Goal: Obtain resource: Obtain resource

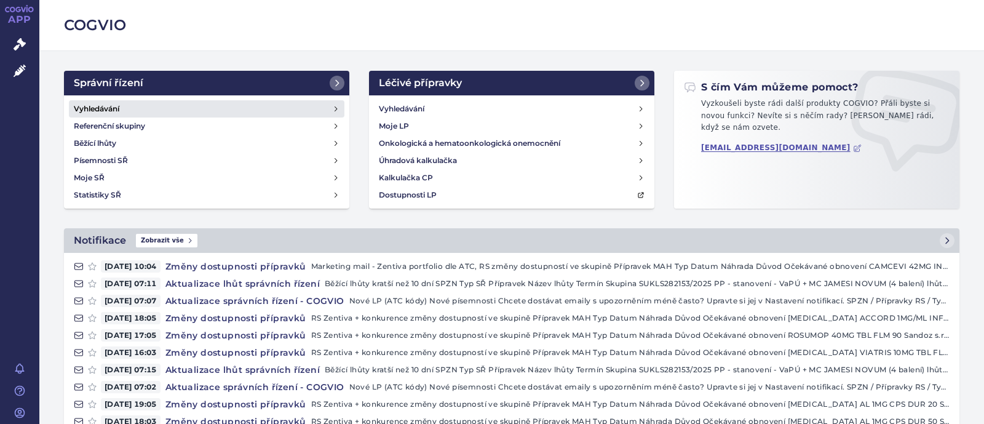
click at [147, 112] on link "Vyhledávání" at bounding box center [207, 108] width 276 height 17
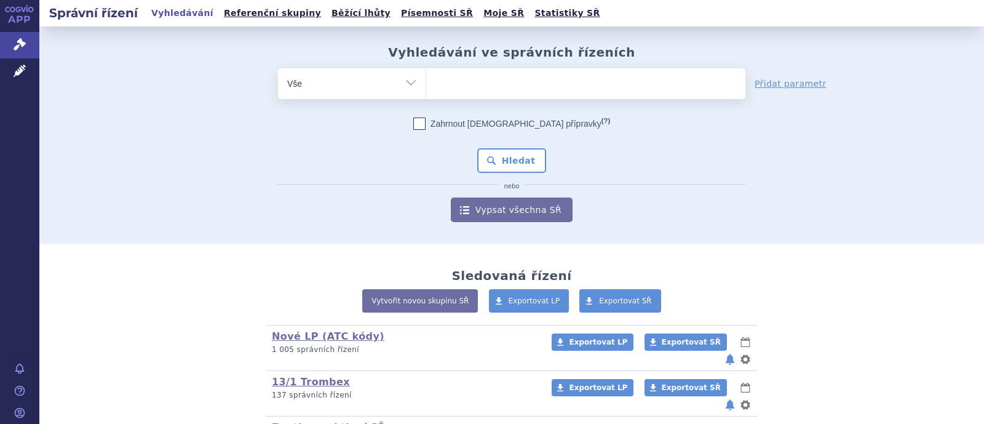
click at [472, 85] on ul at bounding box center [585, 81] width 319 height 26
click at [426, 85] on select at bounding box center [426, 83] width 1 height 31
type input "ro"
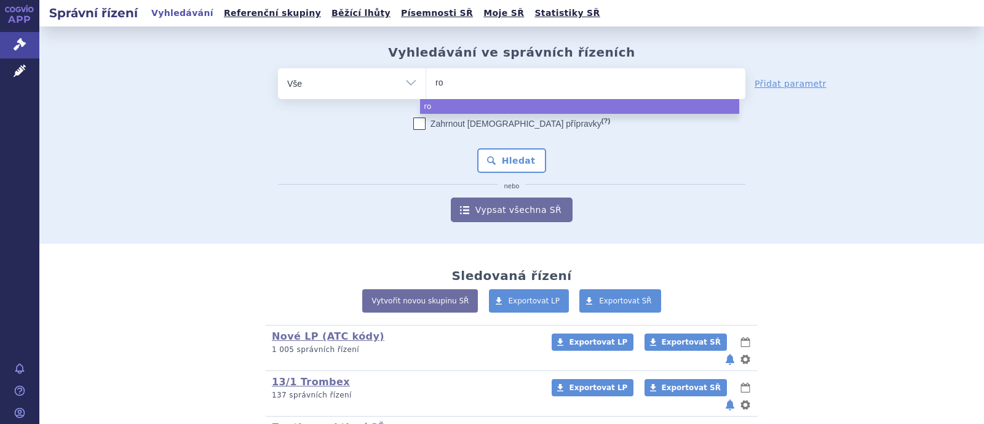
type input "ros"
type input "rosu"
type input "rosuc"
type input "rosucar"
type input "rosucard"
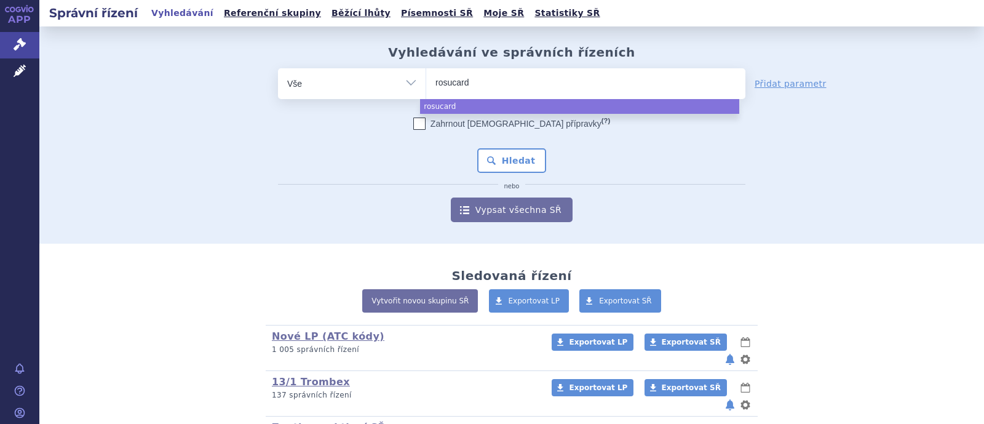
select select "rosucard"
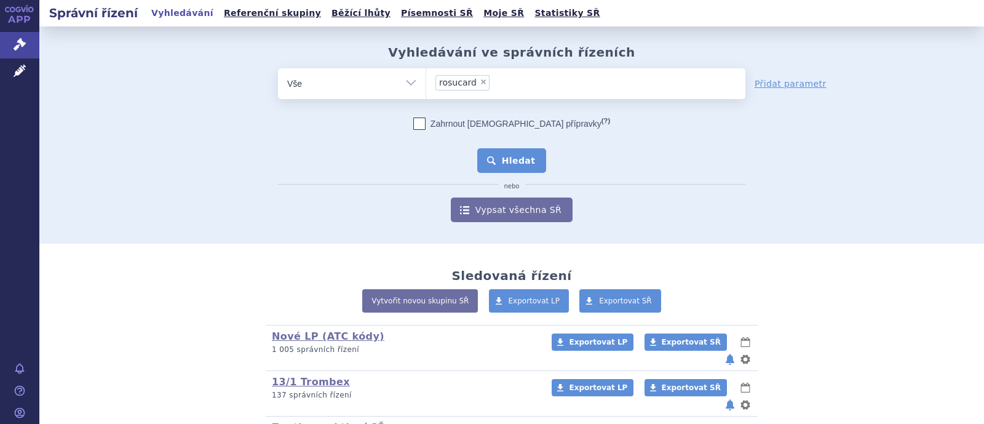
click at [495, 162] on button "Hledat" at bounding box center [512, 160] width 70 height 25
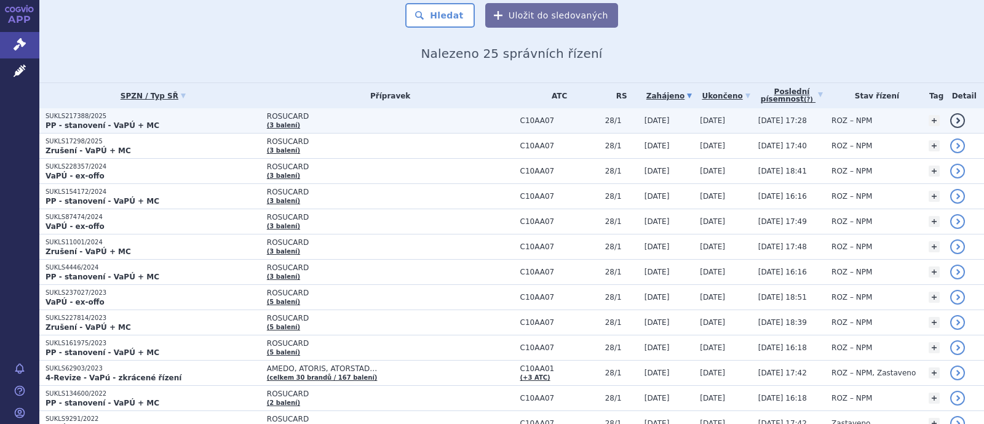
scroll to position [153, 0]
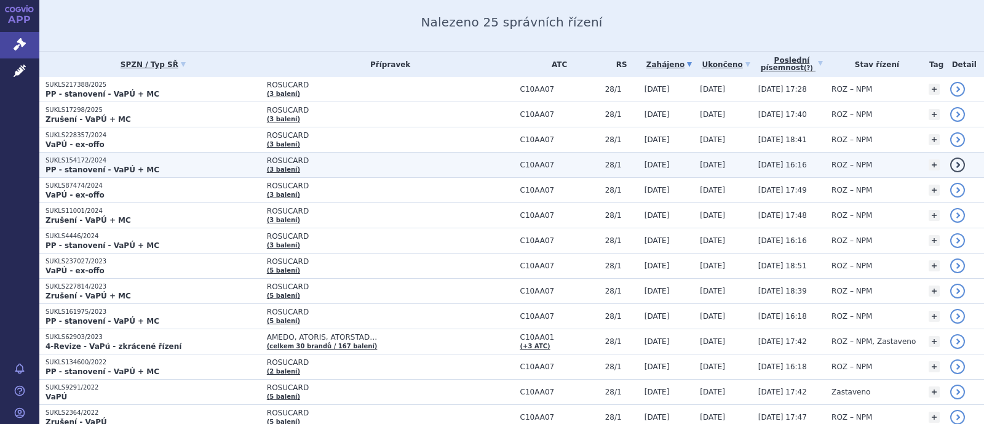
click at [283, 161] on span "ROSUCARD" at bounding box center [390, 160] width 247 height 9
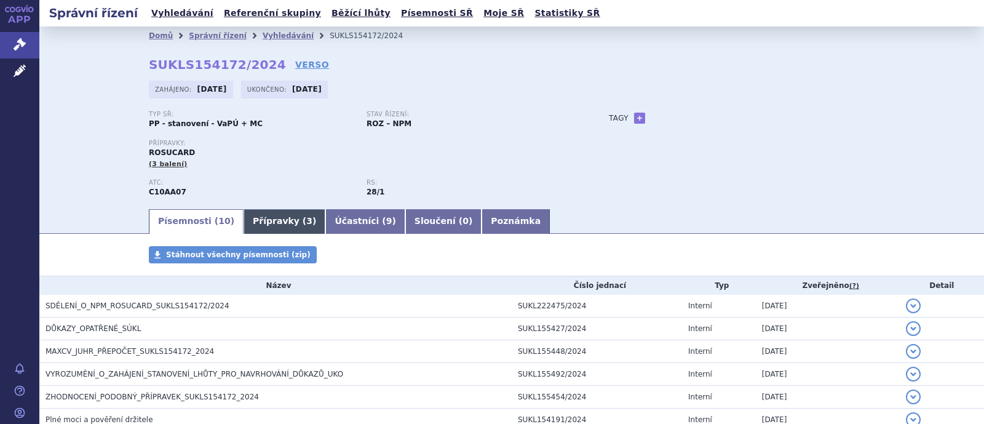
click at [245, 212] on link "Přípravky ( 3 )" at bounding box center [285, 221] width 82 height 25
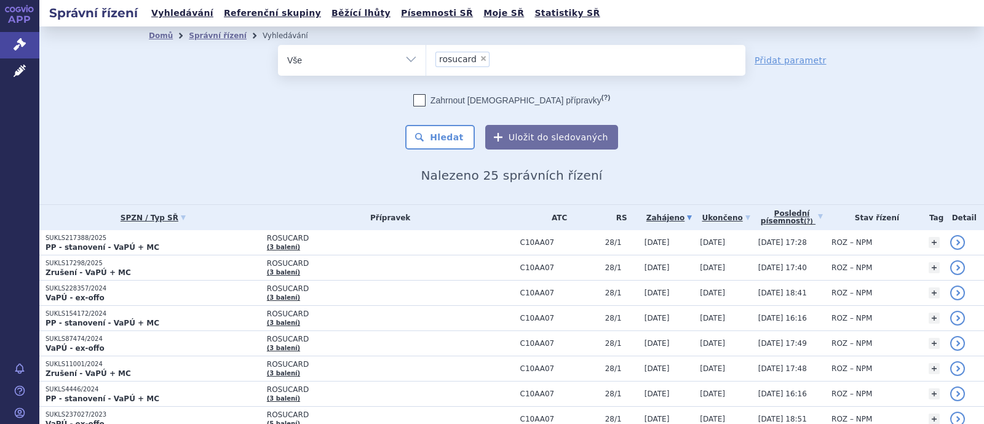
scroll to position [76, 0]
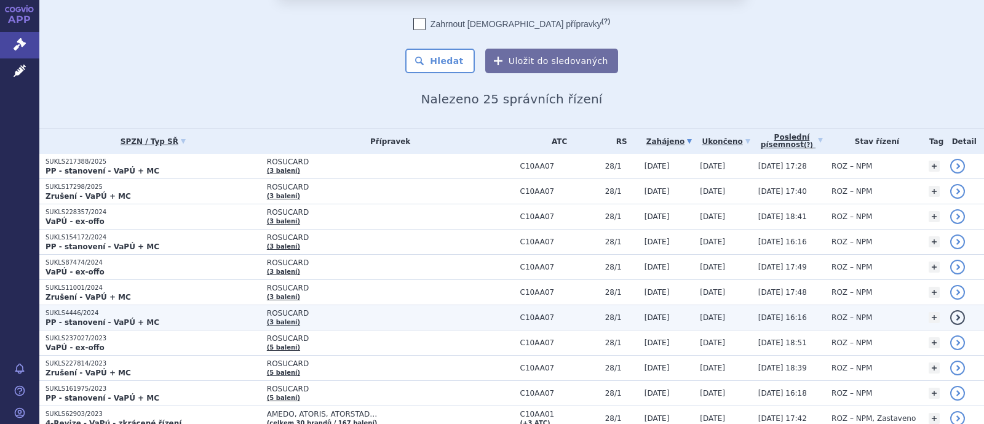
click at [274, 315] on span "ROSUCARD (3 balení)" at bounding box center [390, 317] width 247 height 17
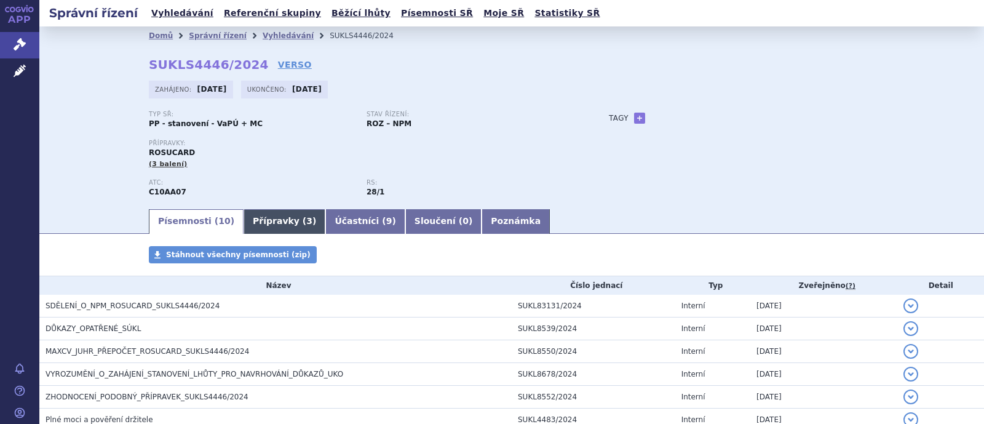
click at [261, 215] on link "Přípravky ( 3 )" at bounding box center [285, 221] width 82 height 25
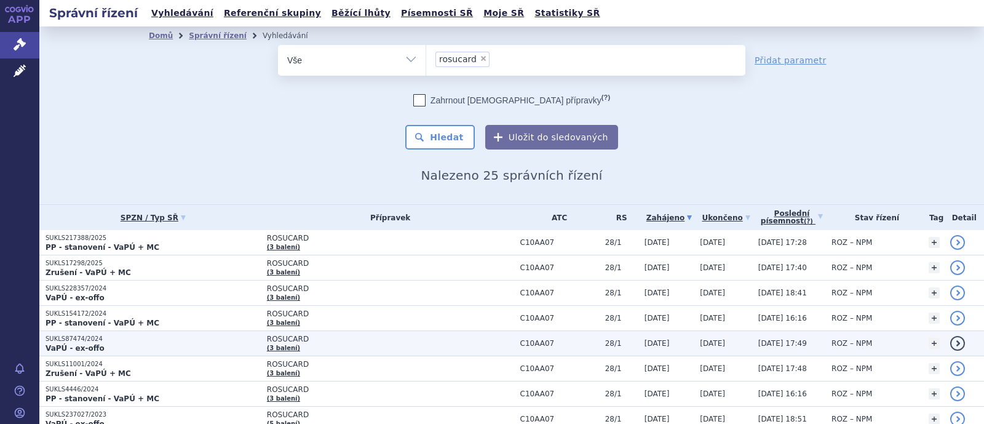
scroll to position [231, 0]
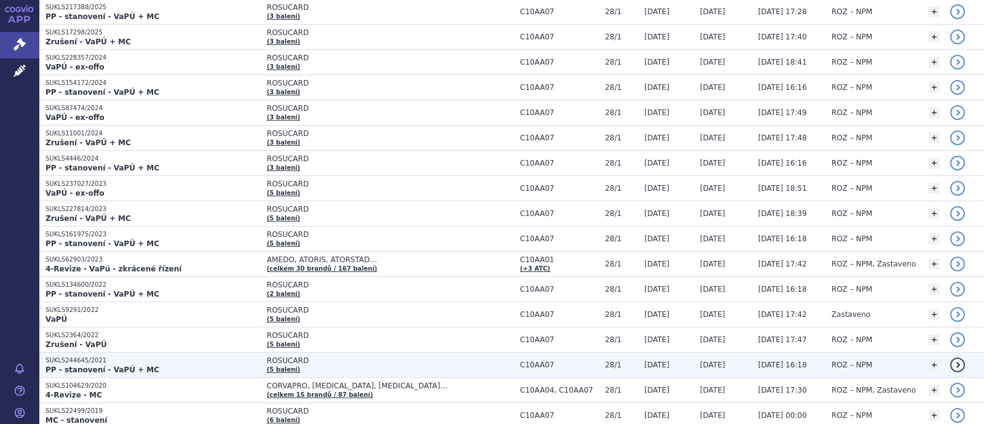
click at [280, 358] on span "ROSUCARD" at bounding box center [390, 360] width 247 height 9
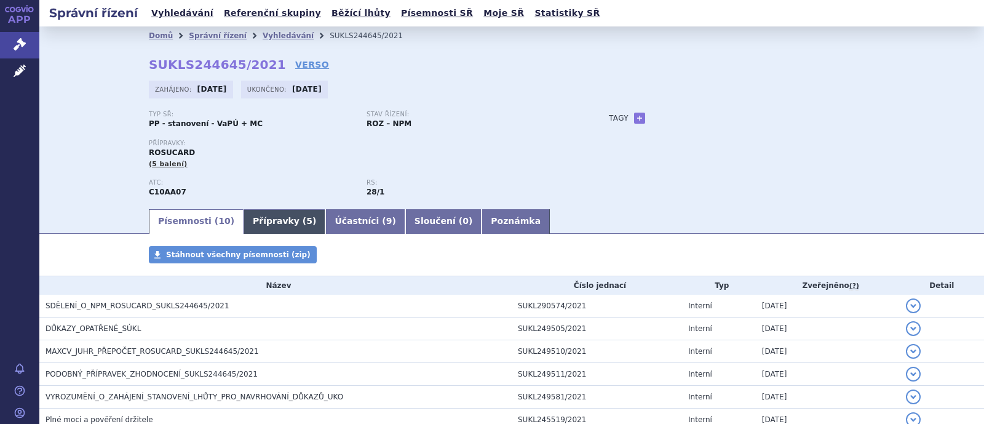
click at [277, 228] on link "Přípravky ( 5 )" at bounding box center [285, 221] width 82 height 25
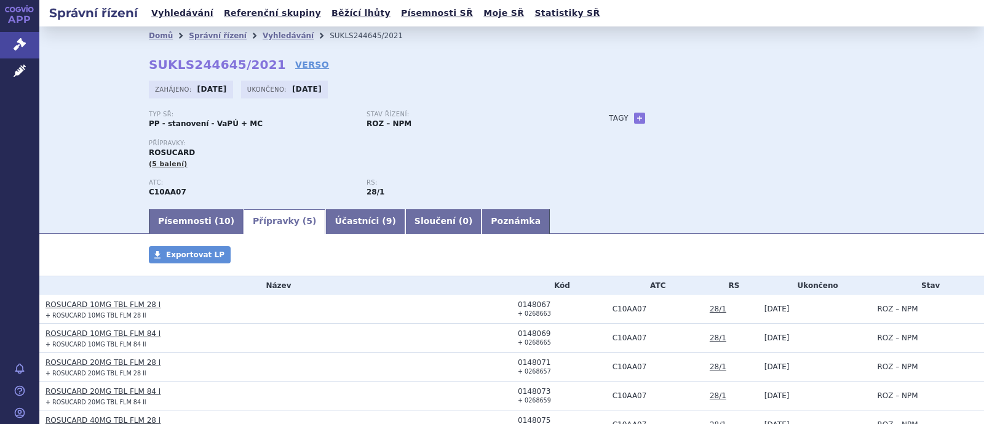
scroll to position [76, 0]
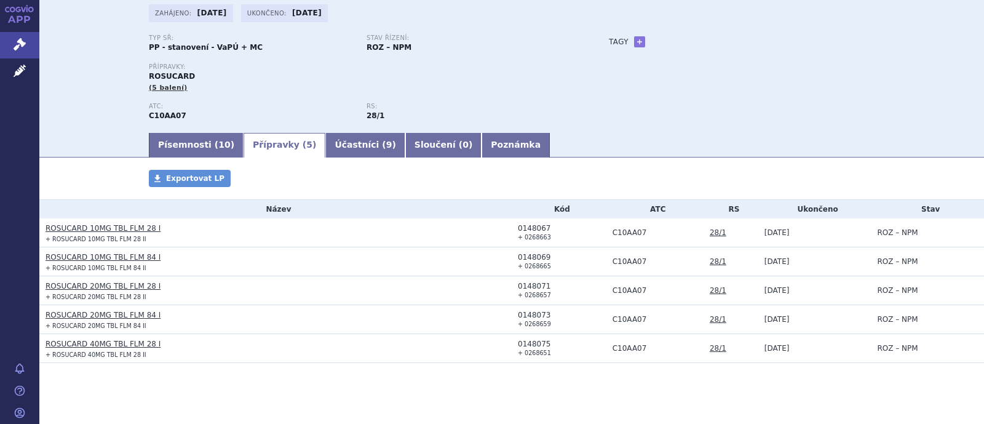
scroll to position [89, 0]
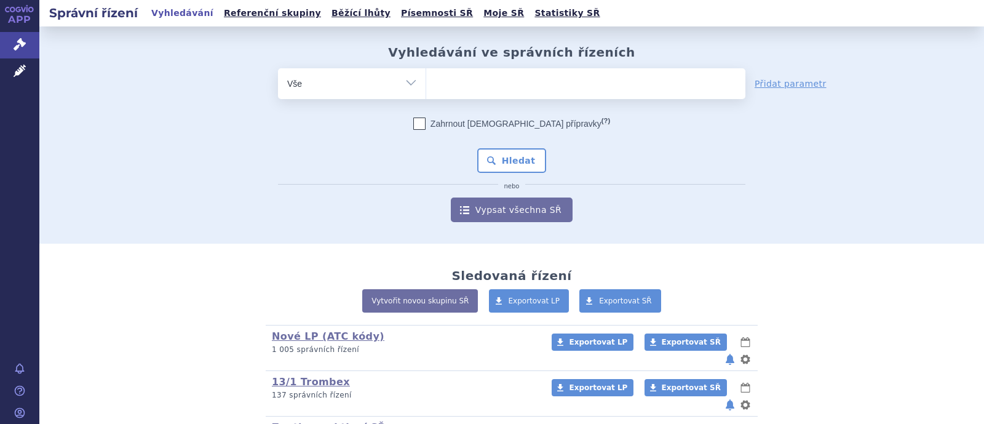
click at [496, 88] on ul at bounding box center [585, 81] width 319 height 26
click at [426, 88] on select at bounding box center [426, 83] width 1 height 31
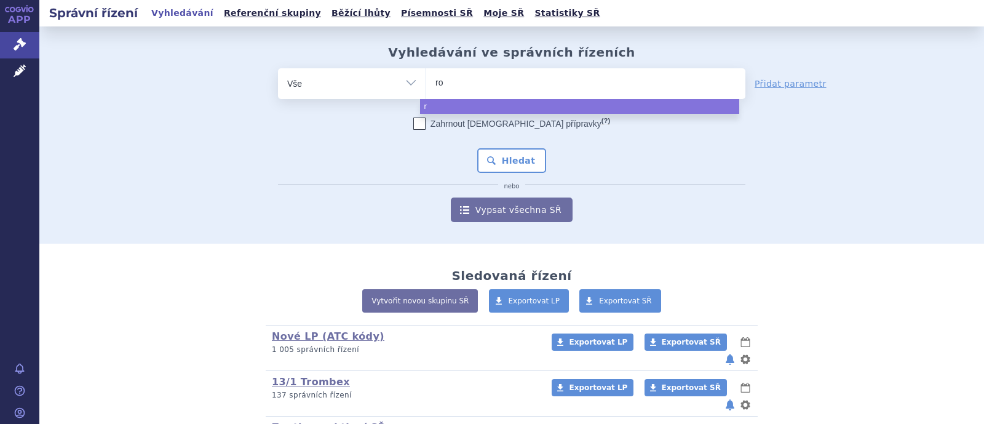
type input "ros"
type input "rosu"
type input "rosuca"
type input "rosucard"
select select "rosucard"
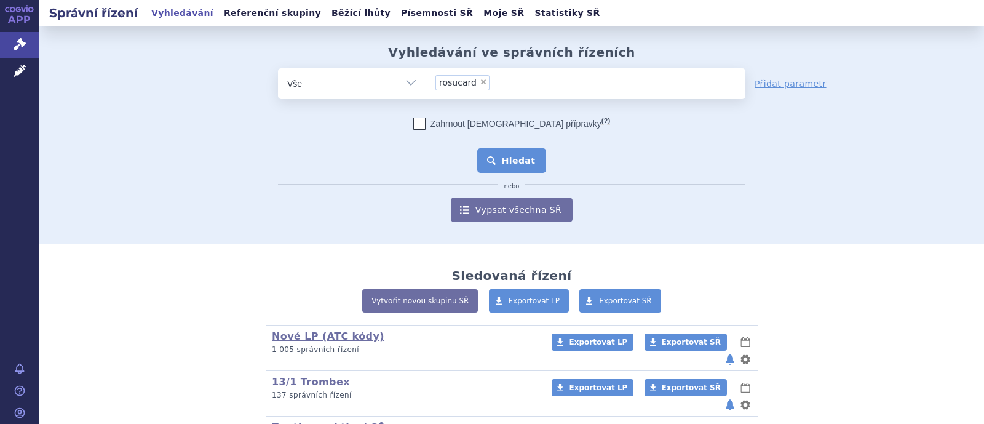
click at [504, 150] on button "Hledat" at bounding box center [512, 160] width 70 height 25
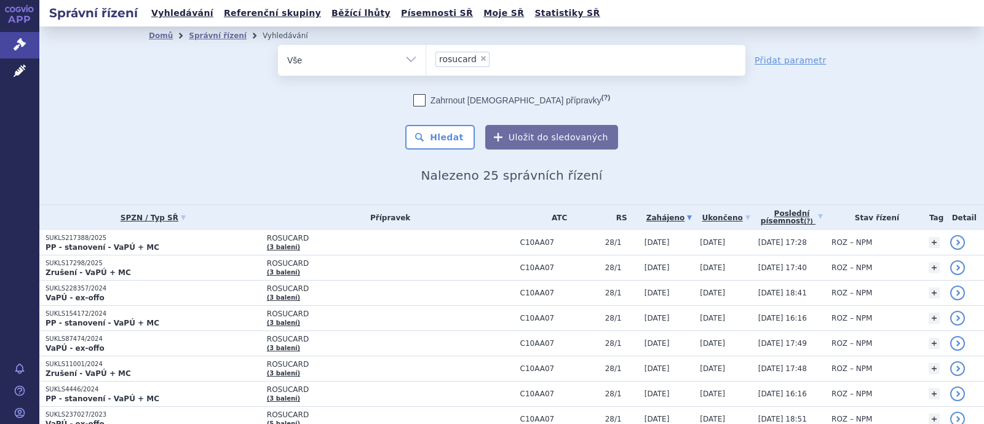
drag, startPoint x: 400, startPoint y: 51, endPoint x: 392, endPoint y: 60, distance: 12.2
click at [400, 51] on select "Vše Spisová značka Typ SŘ Přípravek/SUKL kód Účastník/Držitel" at bounding box center [352, 59] width 148 height 28
click at [278, 45] on select "Vše Spisová značka Typ SŘ Přípravek/SUKL kód Účastník/Držitel" at bounding box center [352, 59] width 148 height 28
click at [370, 66] on select "Vše Spisová značka Typ SŘ Přípravek/SUKL kód Účastník/Držitel" at bounding box center [352, 59] width 148 height 28
select select "filter-product"
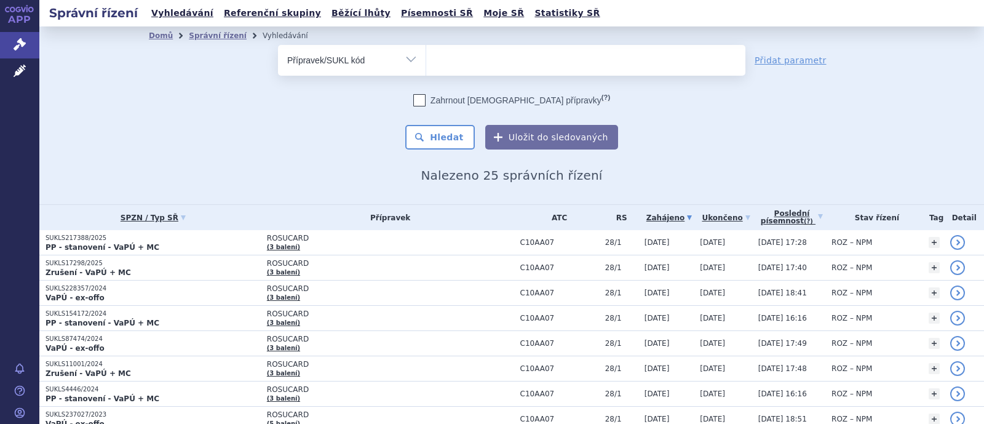
click at [278, 45] on select "Vše Spisová značka Typ SŘ Přípravek/SUKL kód Účastník/Držitel" at bounding box center [352, 59] width 148 height 28
click at [455, 65] on ul at bounding box center [585, 58] width 319 height 26
click at [426, 65] on select at bounding box center [426, 59] width 1 height 31
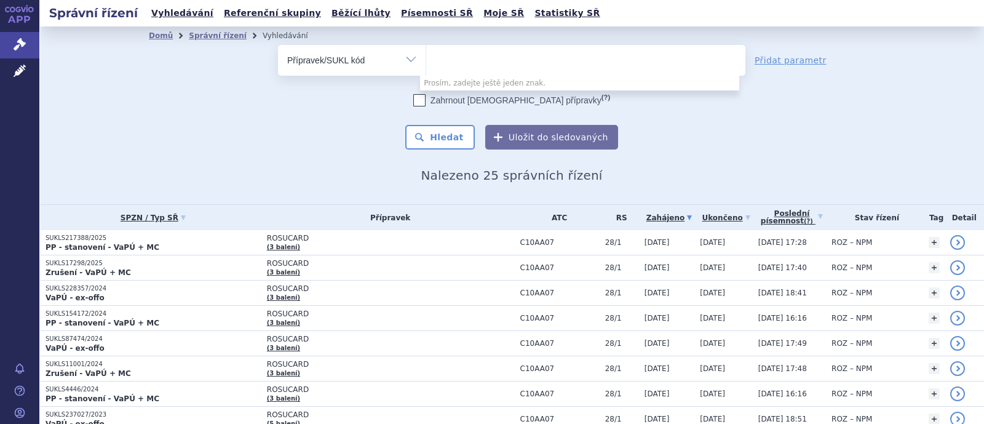
paste input "251048"
type input "251048"
select select "251048"
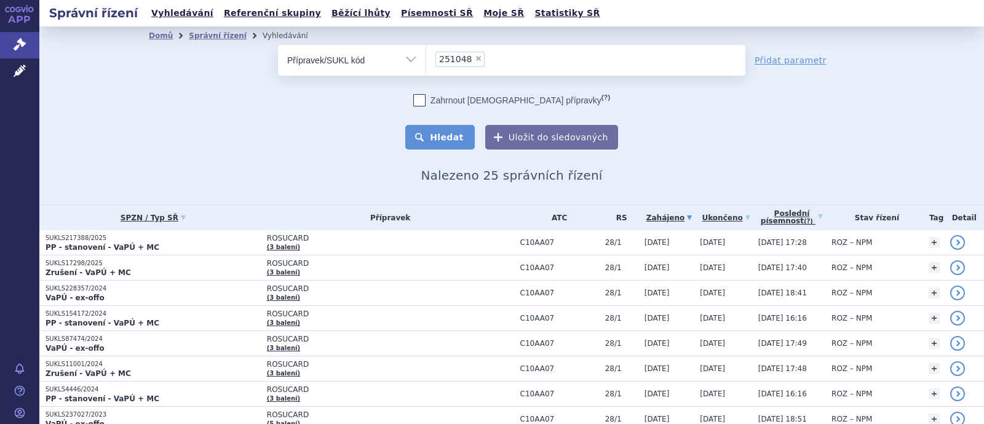
click at [447, 133] on button "Hledat" at bounding box center [440, 137] width 70 height 25
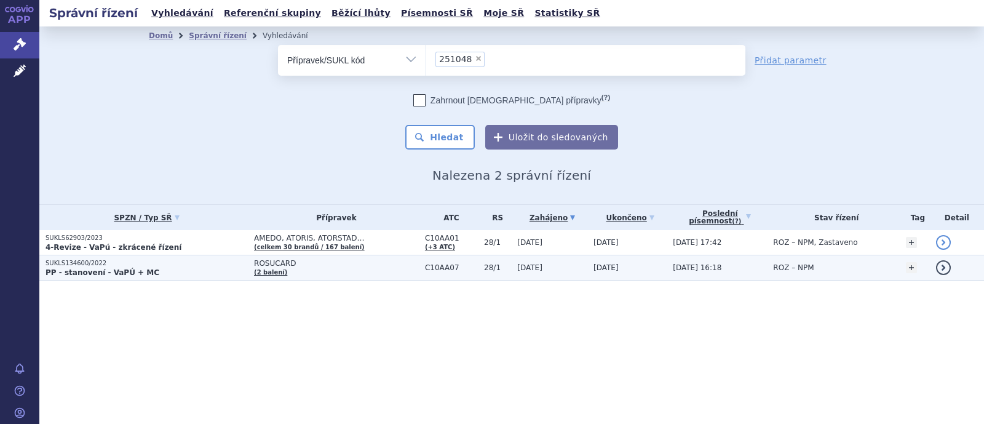
click at [264, 263] on span "ROSUCARD" at bounding box center [336, 263] width 165 height 9
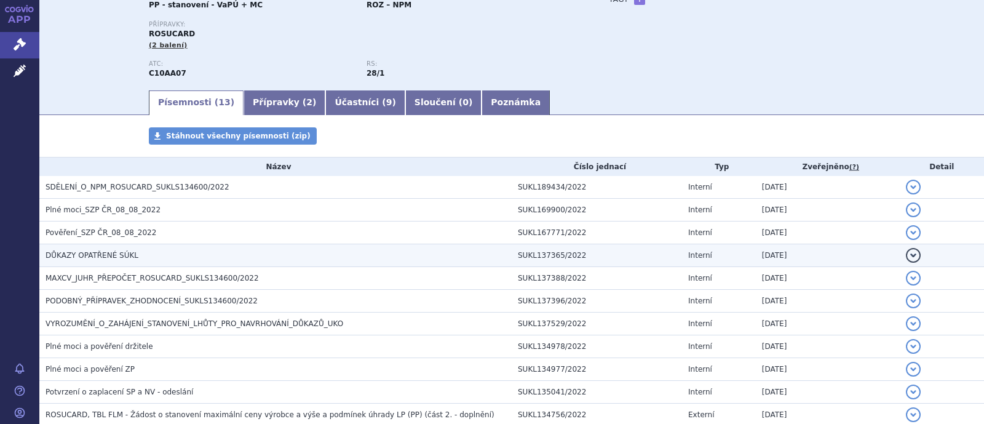
scroll to position [153, 0]
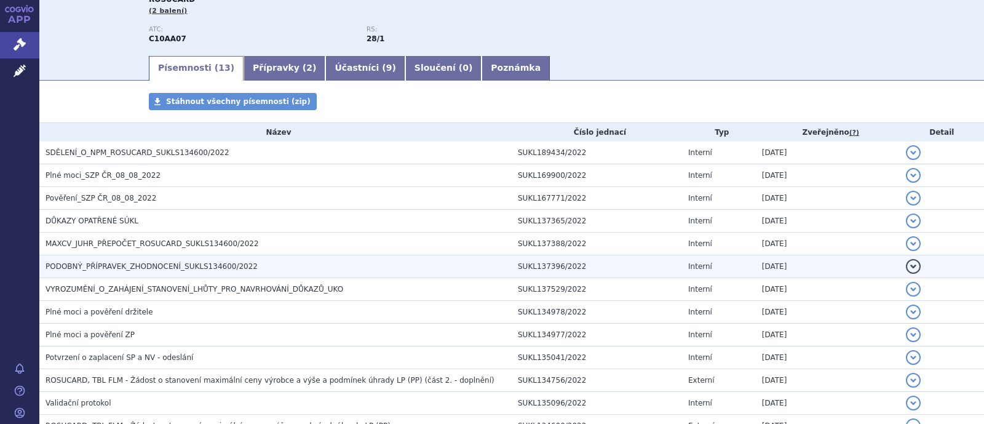
click at [178, 271] on span "PODOBNÝ_PŘÍPRAVEK_ZHODNOCENÍ_SUKLS134600/2022" at bounding box center [152, 266] width 212 height 9
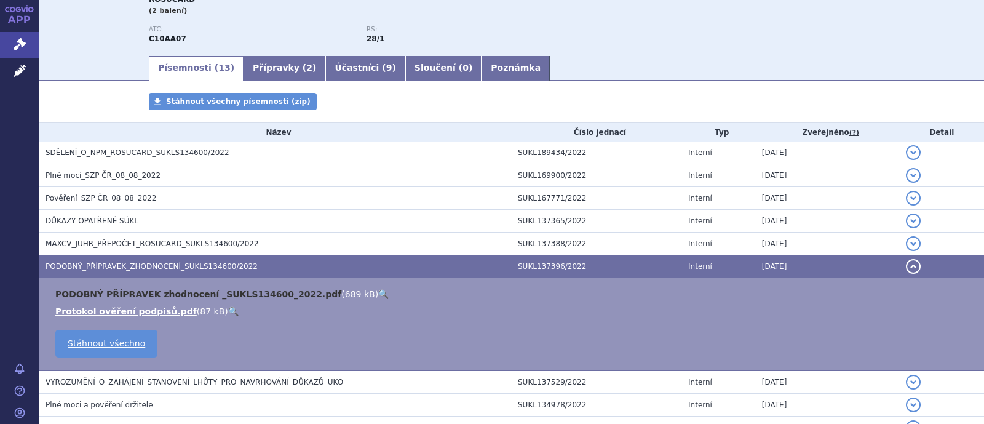
click at [170, 292] on link "PODOBNÝ PŘÍPRAVEK zhodnocení _SUKLS134600_2022.pdf" at bounding box center [198, 294] width 286 height 10
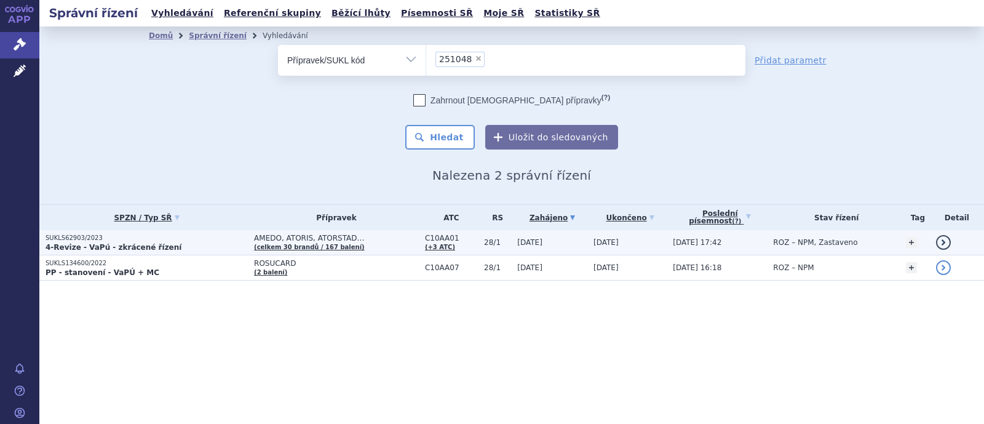
click at [254, 234] on span "AMEDO, ATORIS, ATORSTAD…" at bounding box center [336, 238] width 165 height 9
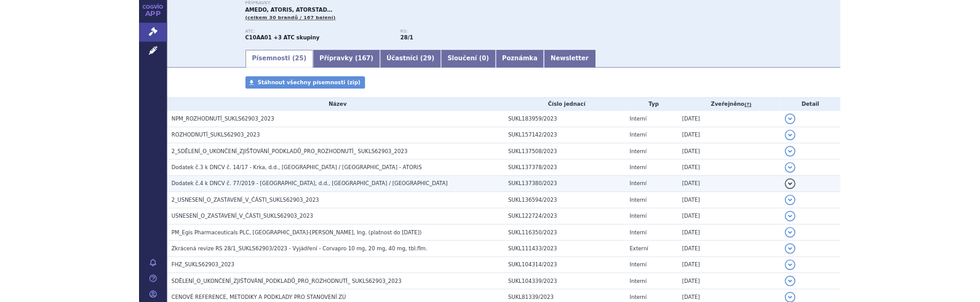
scroll to position [153, 0]
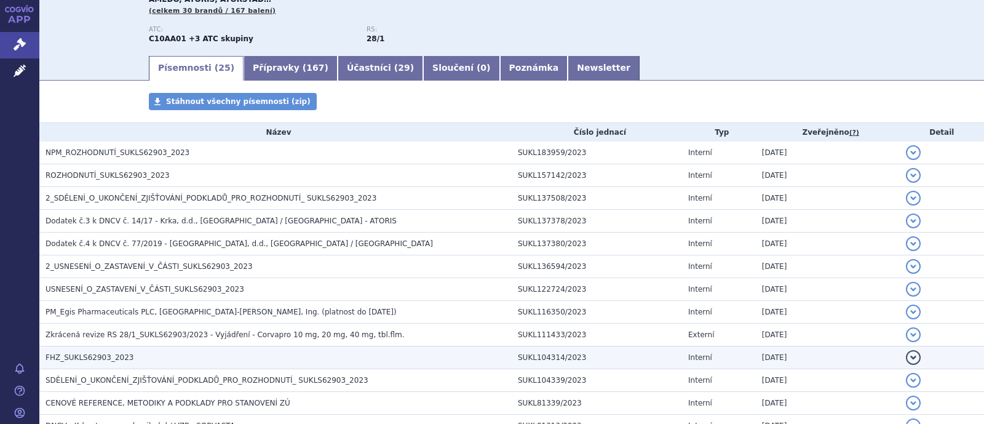
click at [90, 354] on span "FHZ_SUKLS62903_2023" at bounding box center [90, 357] width 88 height 9
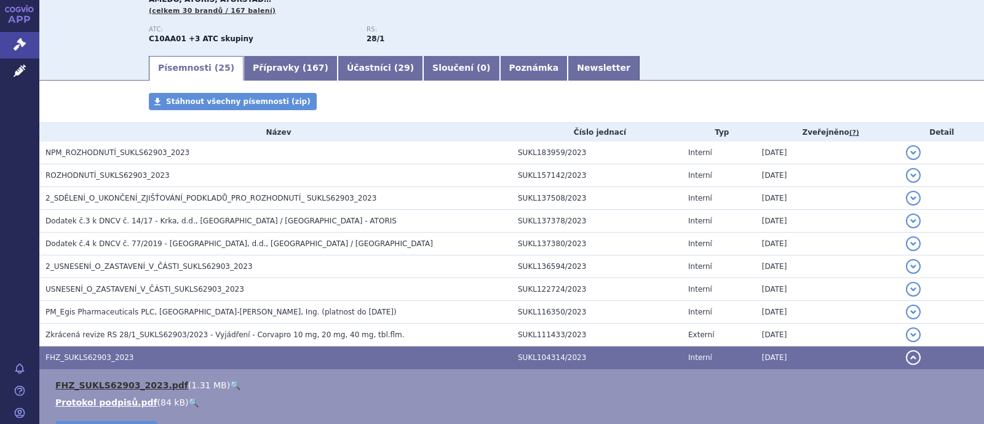
click at [129, 381] on link "FHZ_SUKLS62903_2023.pdf" at bounding box center [121, 385] width 133 height 10
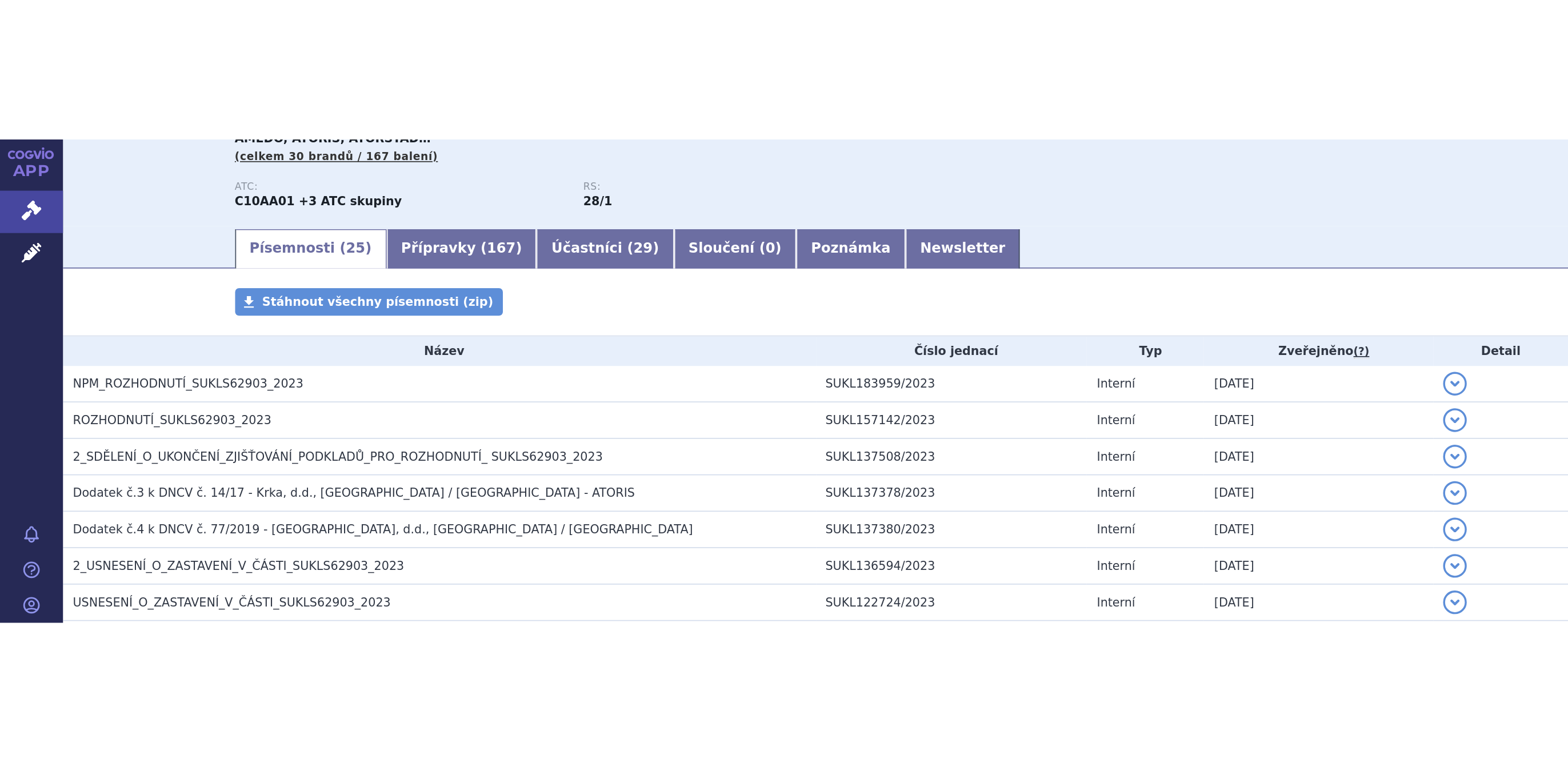
scroll to position [143, 0]
